Goal: Information Seeking & Learning: Find specific fact

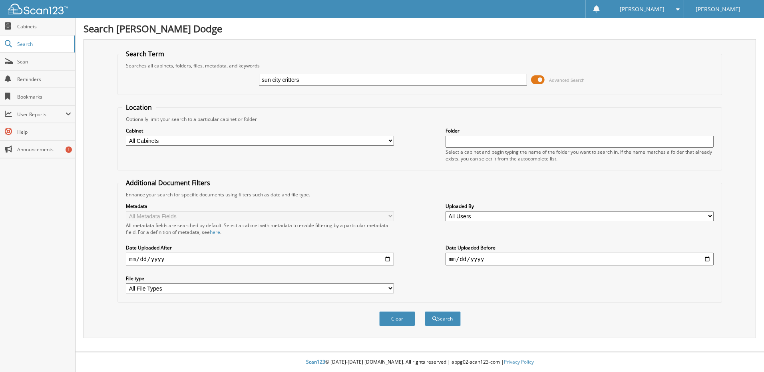
type input "sun city critters"
click at [425, 312] on button "Search" at bounding box center [443, 319] width 36 height 15
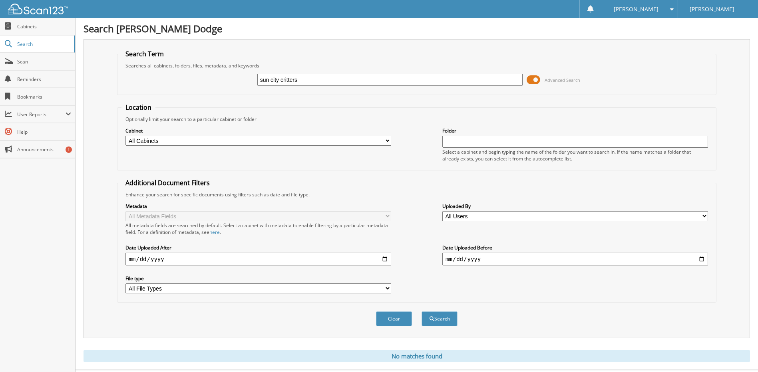
click at [306, 81] on input "sun city critters" at bounding box center [390, 80] width 266 height 12
type input "[GEOGRAPHIC_DATA]"
click at [394, 323] on button "Clear" at bounding box center [394, 319] width 36 height 15
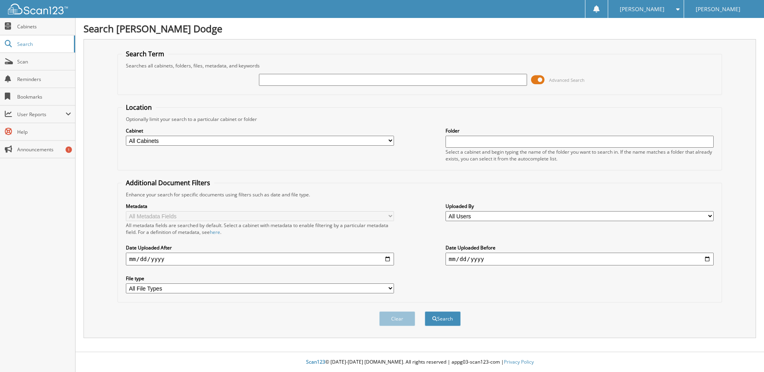
click at [290, 83] on input "text" at bounding box center [393, 80] width 268 height 12
type input "[GEOGRAPHIC_DATA]"
click at [425, 312] on button "Search" at bounding box center [443, 319] width 36 height 15
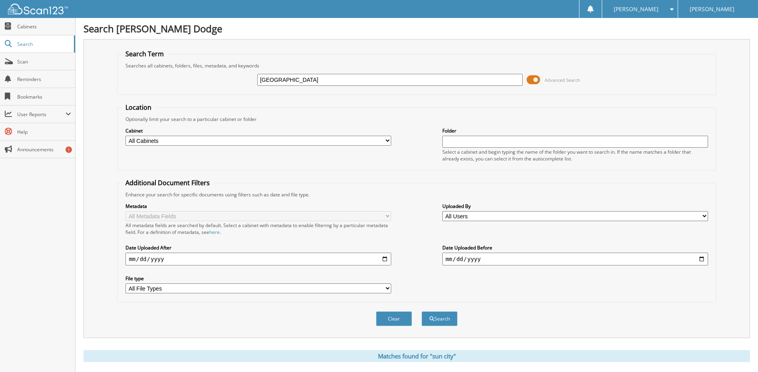
drag, startPoint x: 285, startPoint y: 78, endPoint x: 98, endPoint y: 109, distance: 188.8
click at [115, 104] on div "Search Term Searches all cabinets, folders, files, metadata, and keywords [GEOG…" at bounding box center [417, 188] width 667 height 299
type input "t35152"
click at [441, 317] on button "Search" at bounding box center [440, 319] width 36 height 15
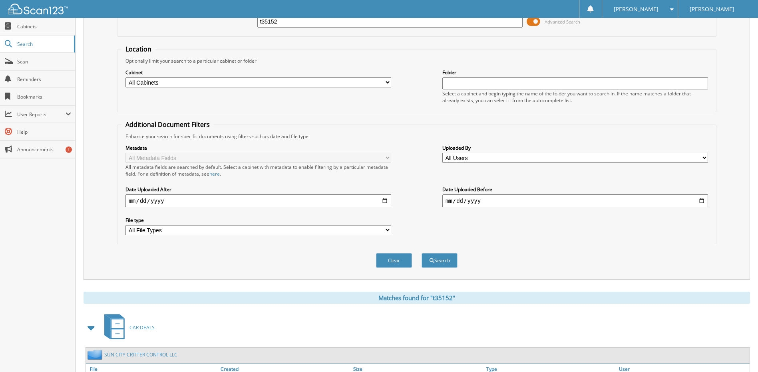
scroll to position [119, 0]
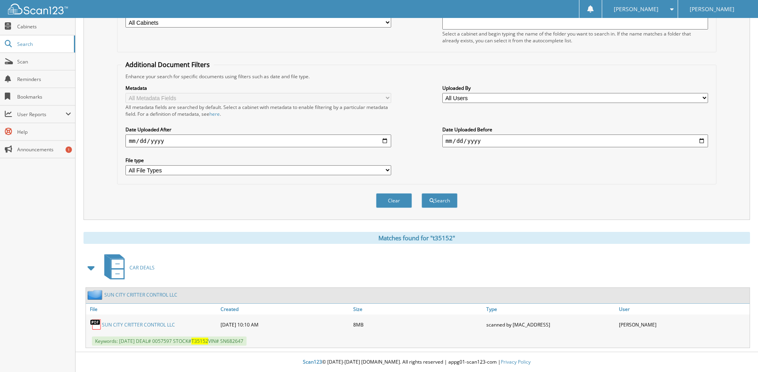
click at [132, 325] on link "SUN CITY CRITTER CONTROL LLC" at bounding box center [138, 325] width 73 height 7
click at [94, 321] on img at bounding box center [96, 325] width 12 height 12
click at [123, 324] on link "SUN CITY CRITTER CONTROL LLC" at bounding box center [138, 325] width 73 height 7
